Goal: Find specific page/section: Find specific page/section

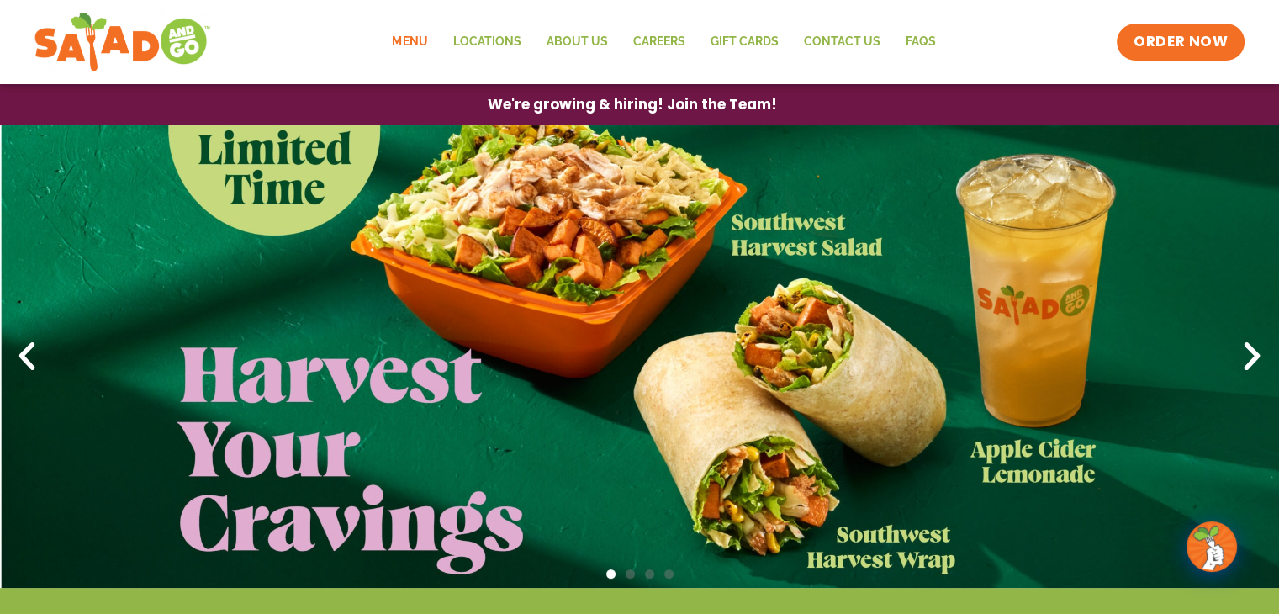
click at [409, 39] on link "Menu" at bounding box center [409, 42] width 61 height 39
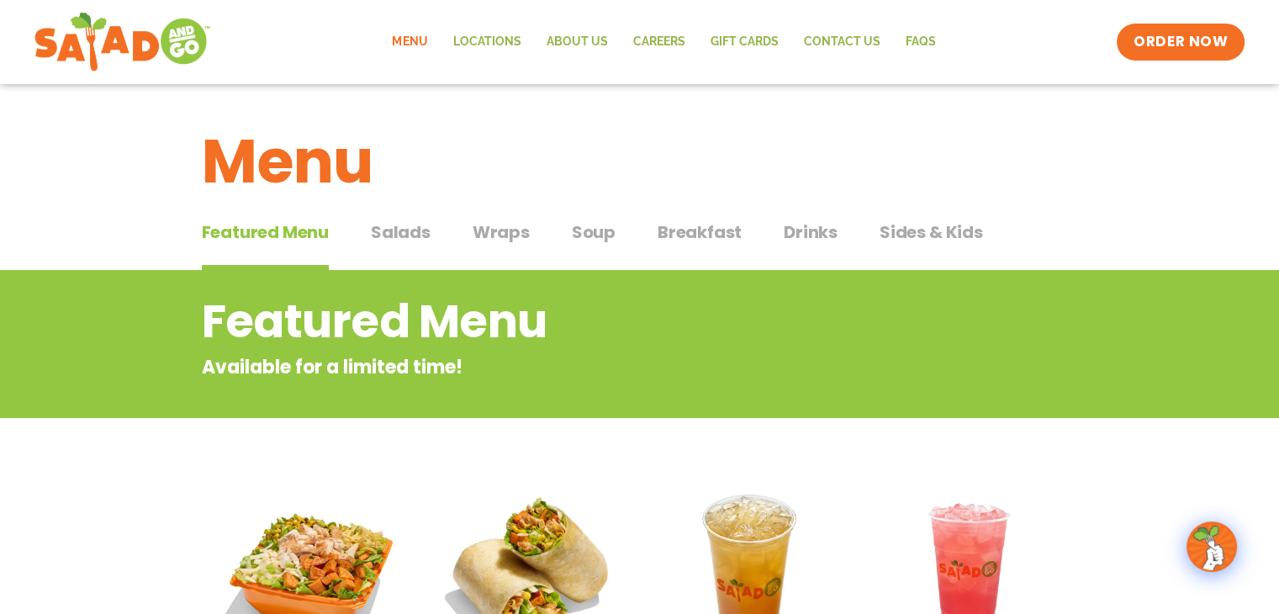
click at [390, 234] on span "Salads" at bounding box center [401, 231] width 60 height 25
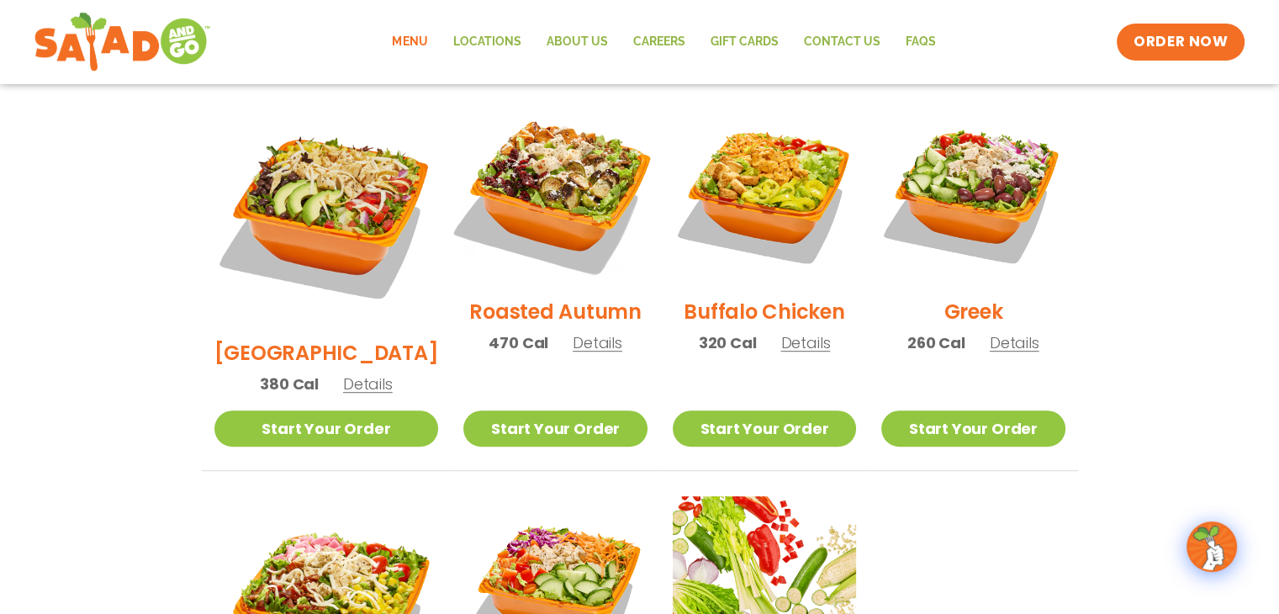
scroll to position [1009, 0]
